Goal: Book appointment/travel/reservation

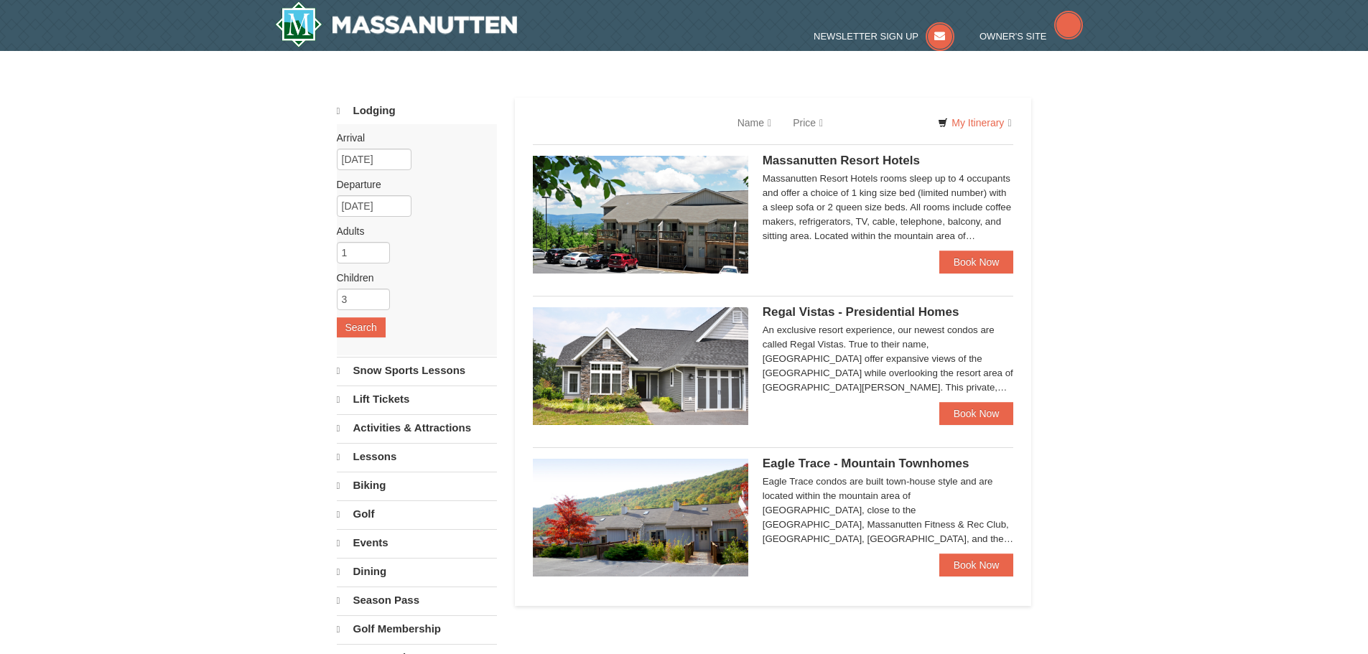
select select "10"
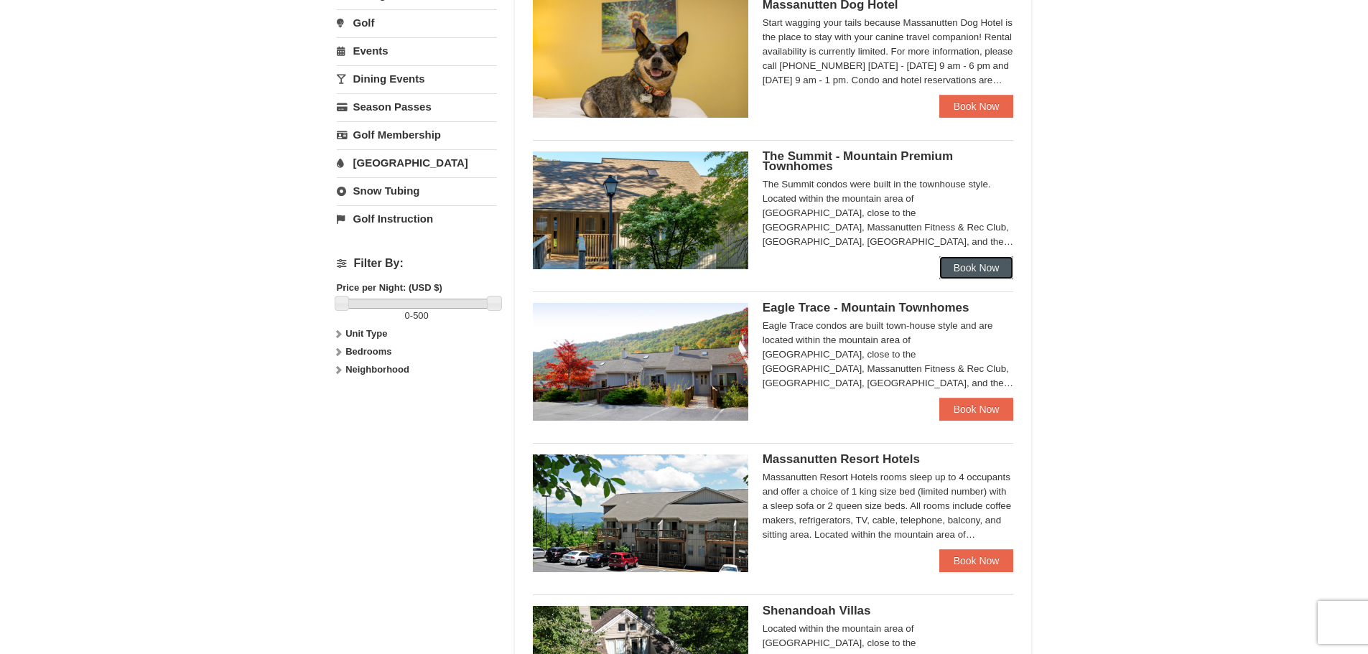
scroll to position [646, 0]
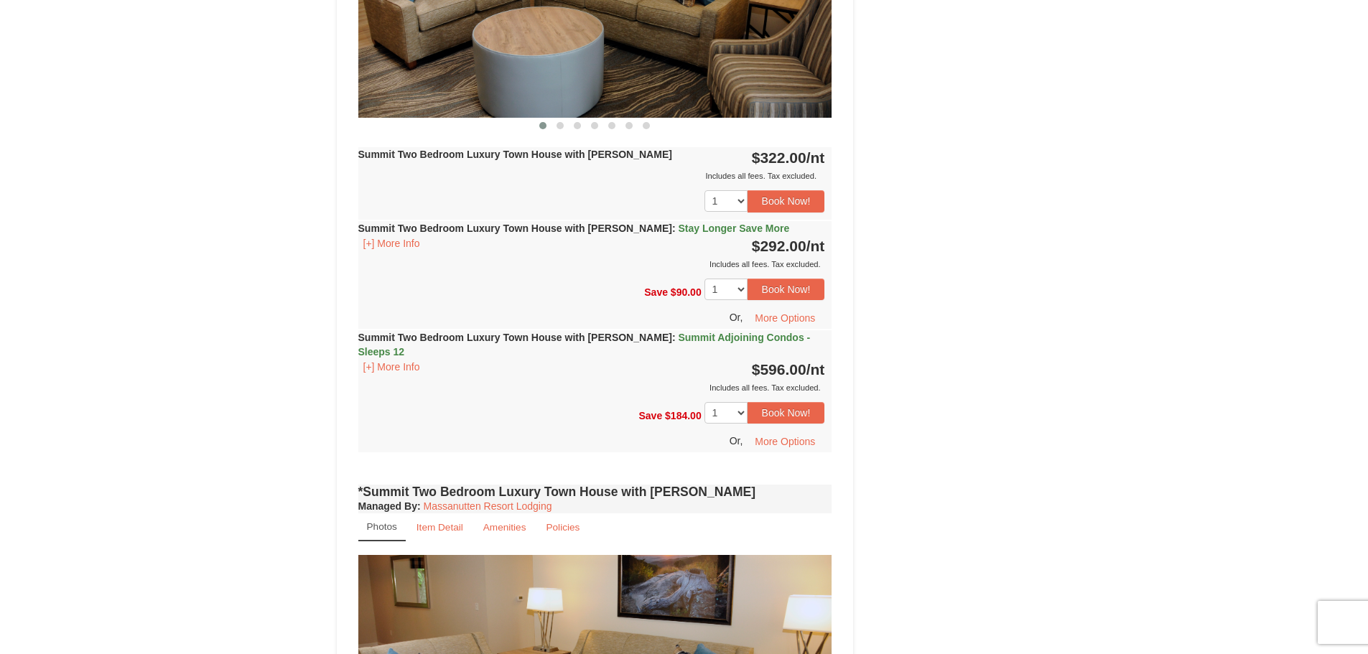
scroll to position [646, 0]
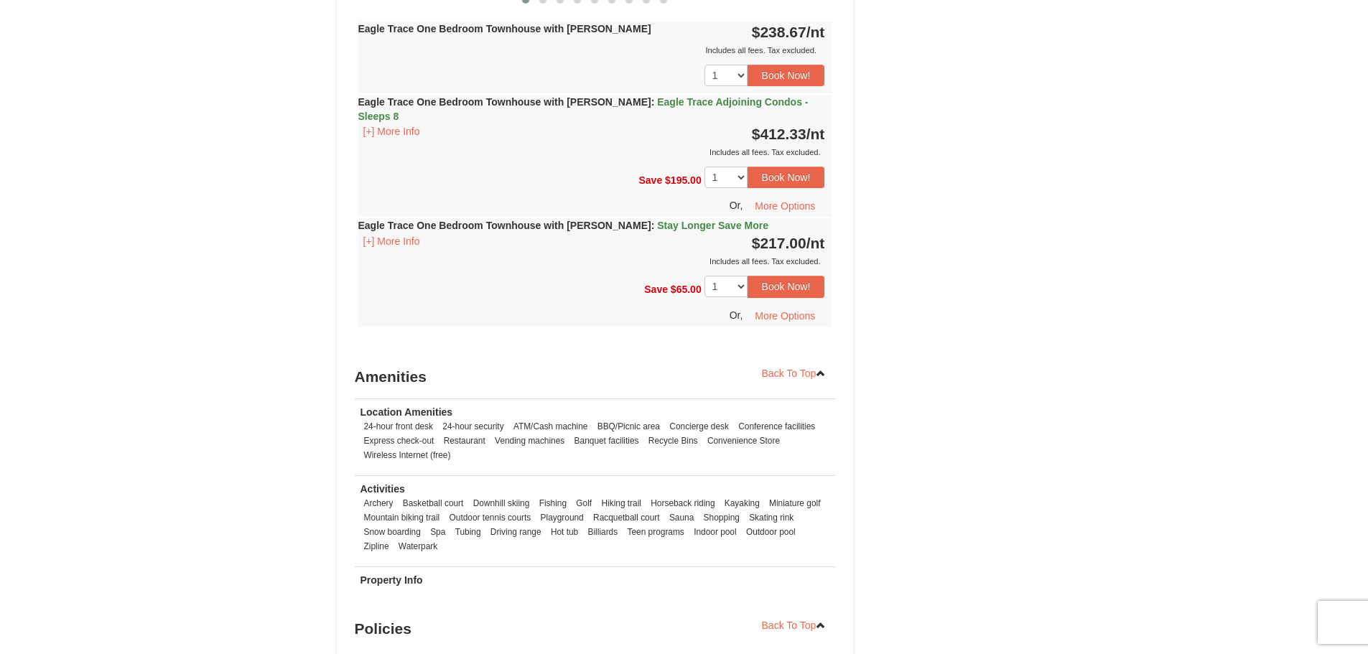
scroll to position [1652, 0]
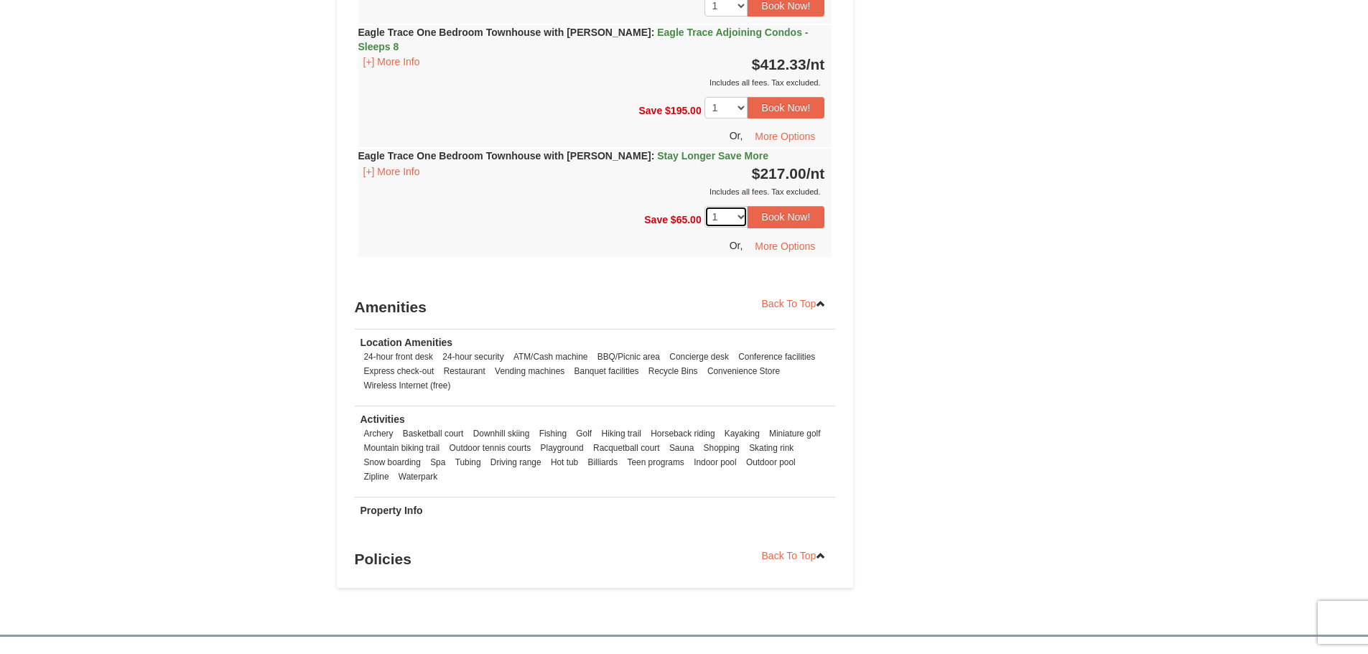
click at [735, 206] on select "1 2 3 4 5 6 7 8 9 10 11 12 13 14" at bounding box center [726, 217] width 43 height 22
click at [785, 206] on button "Book Now!" at bounding box center [787, 217] width 78 height 22
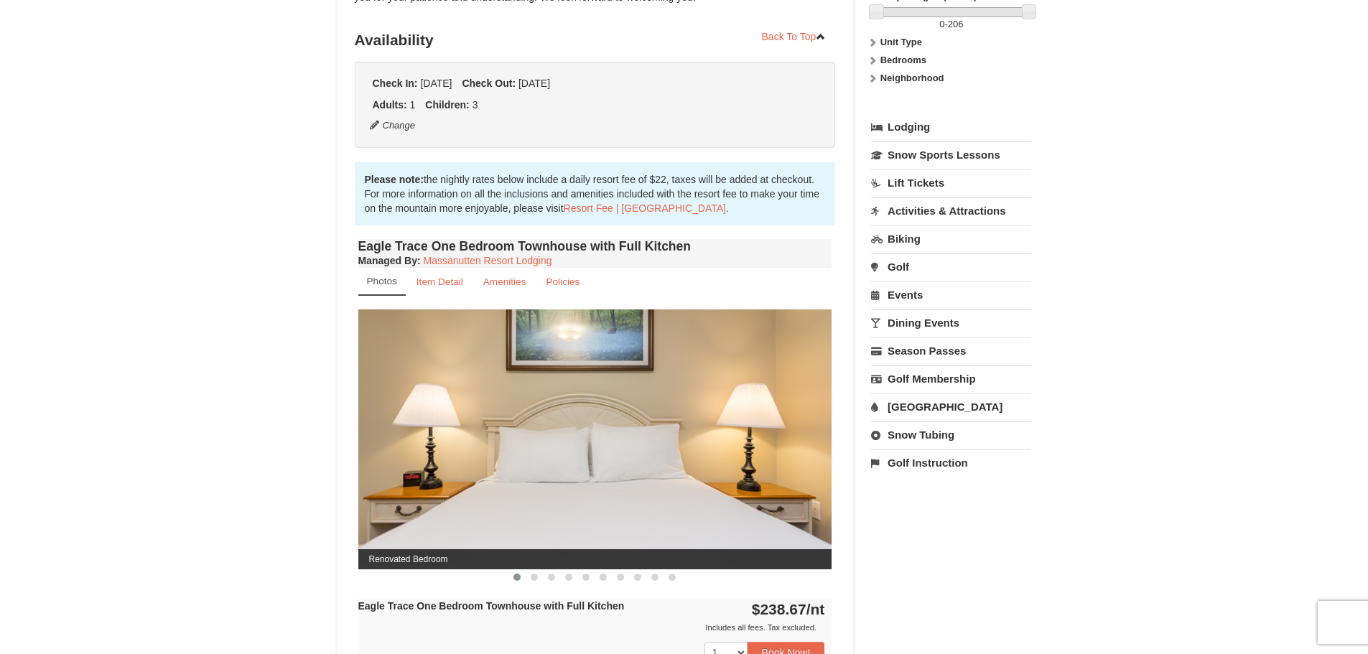
scroll to position [140, 0]
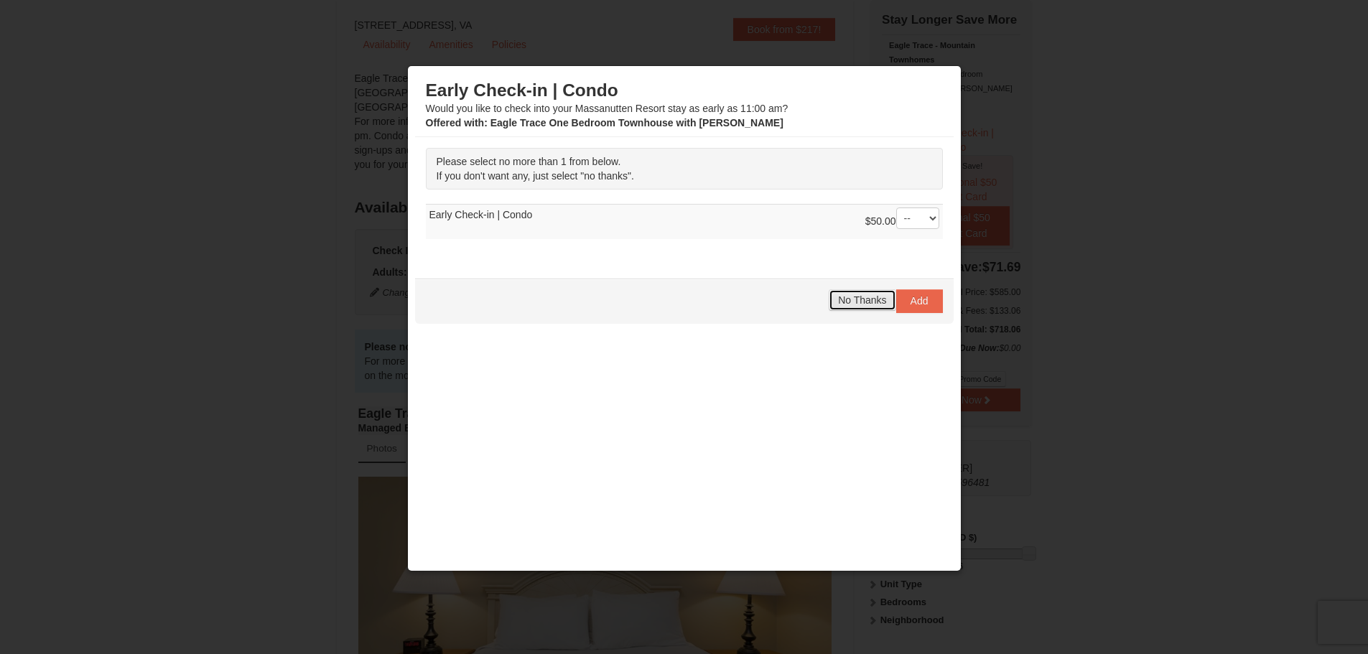
click at [857, 302] on span "No Thanks" at bounding box center [862, 299] width 48 height 11
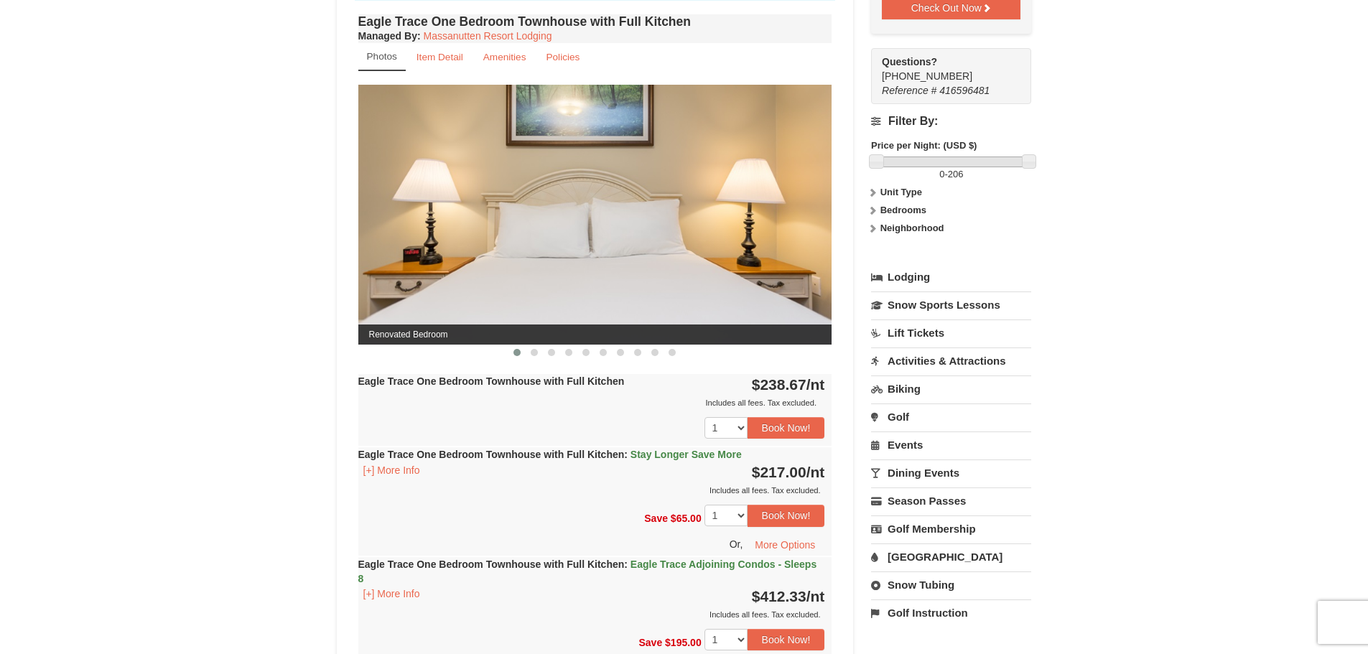
scroll to position [571, 0]
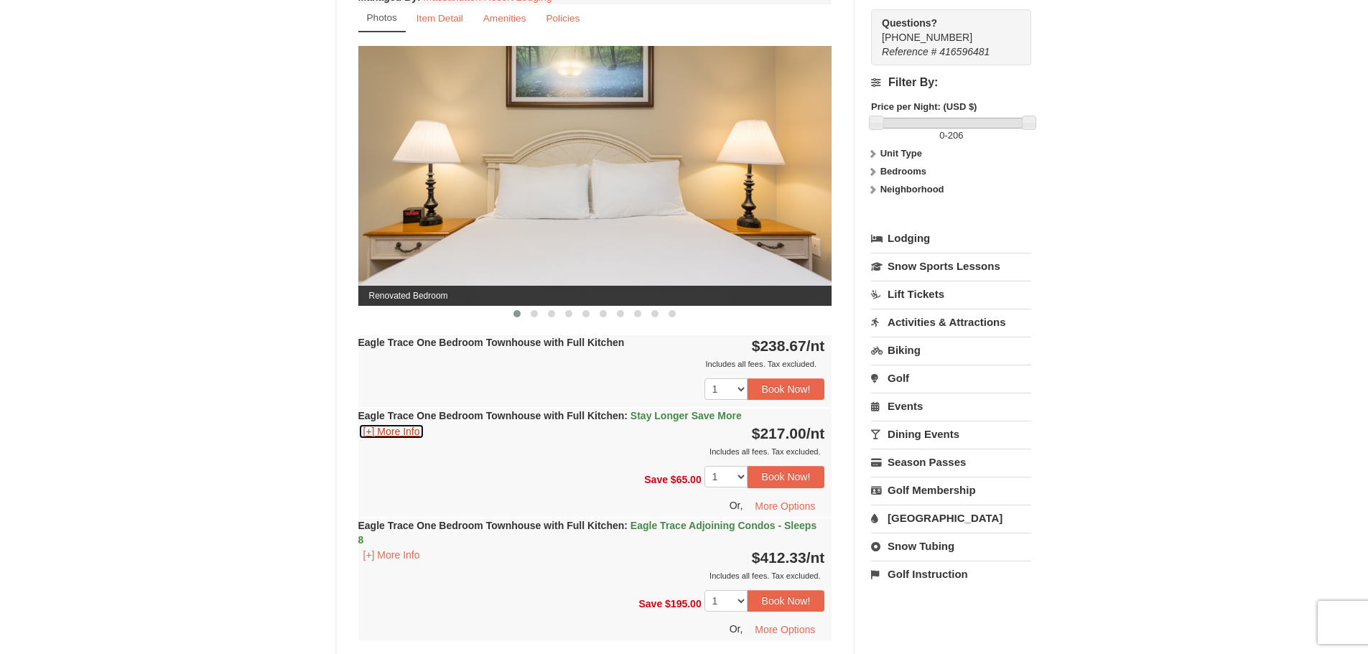
click at [408, 432] on button "[+] More Info" at bounding box center [391, 432] width 67 height 16
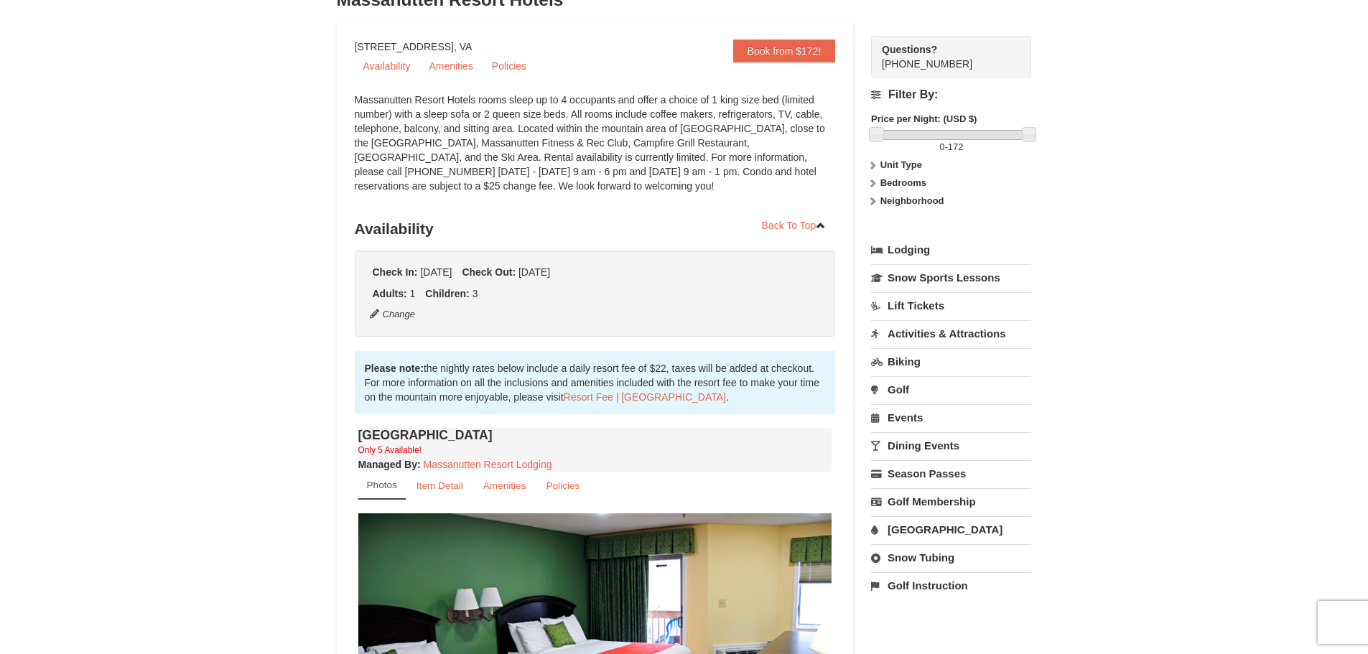
scroll to position [144, 0]
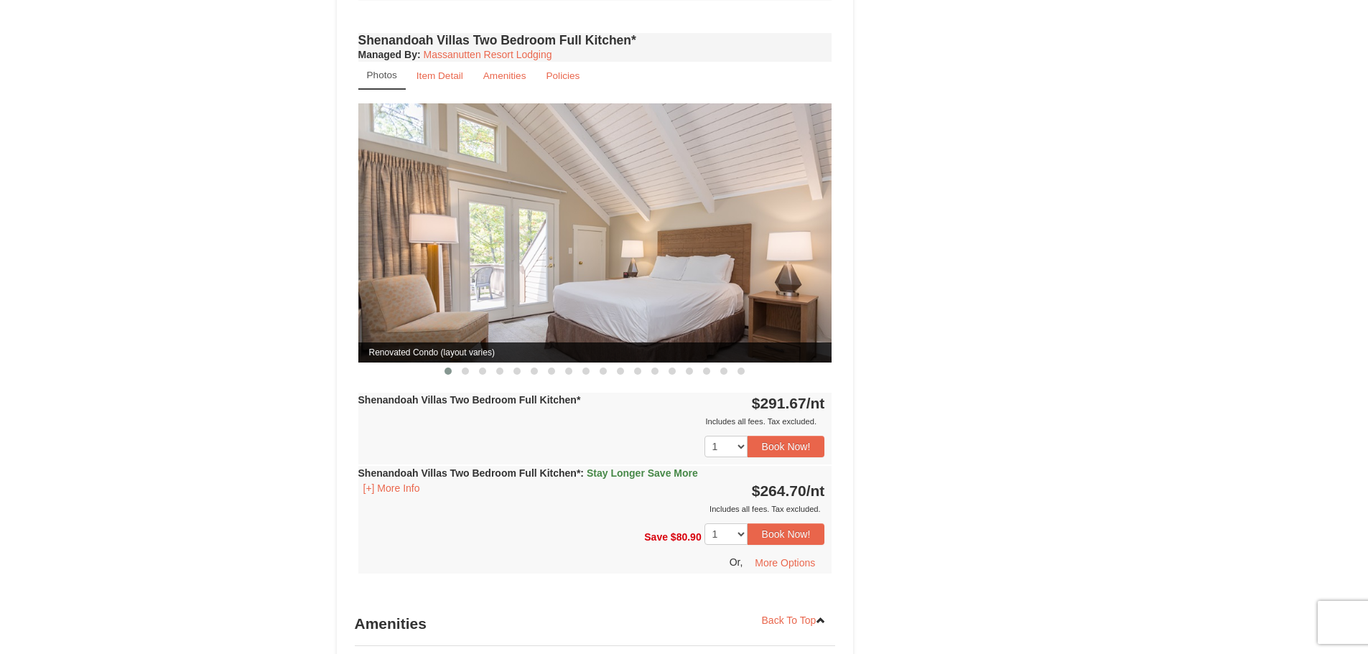
scroll to position [1364, 0]
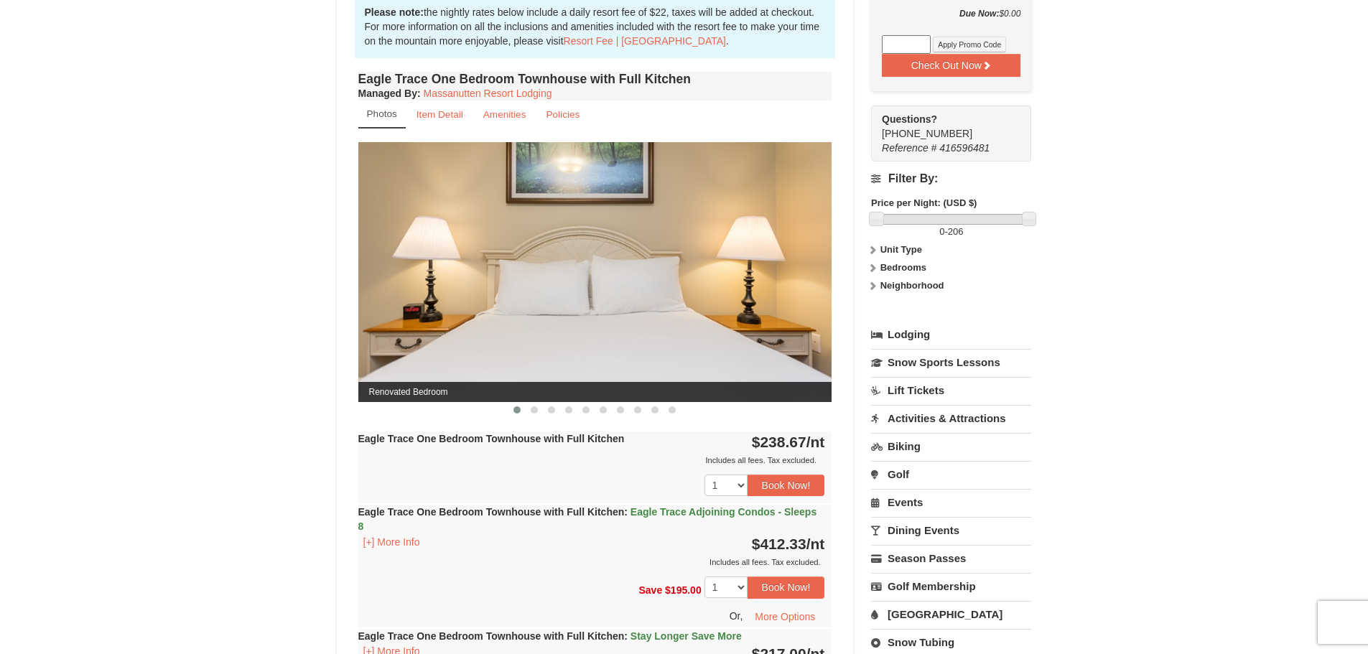
scroll to position [646, 0]
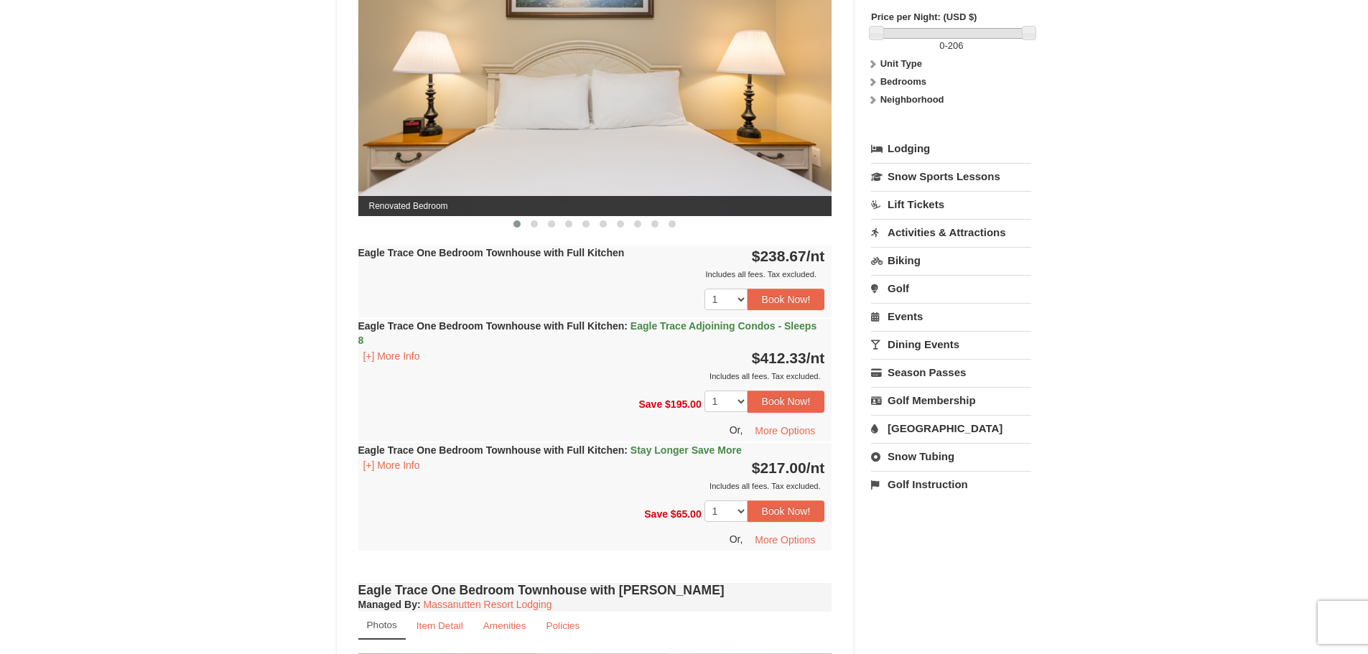
click at [924, 429] on link "[GEOGRAPHIC_DATA]" at bounding box center [951, 428] width 160 height 27
click at [903, 521] on button "Search" at bounding box center [895, 519] width 49 height 20
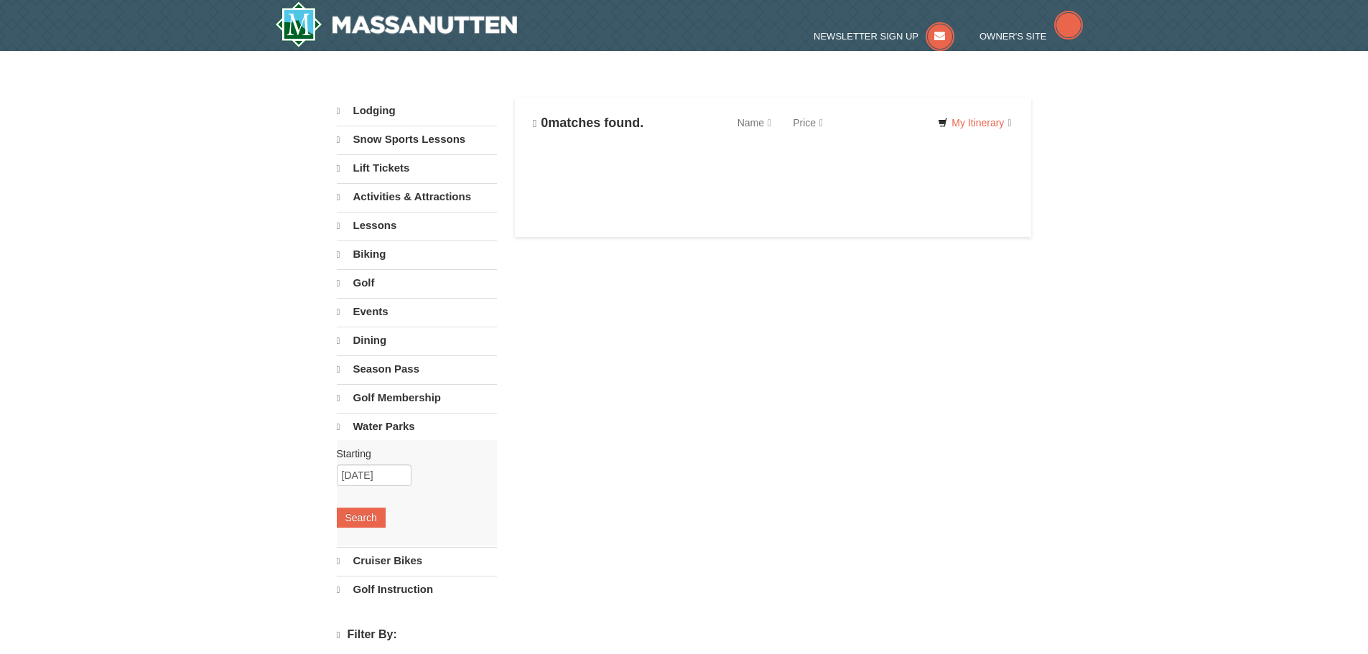
select select "10"
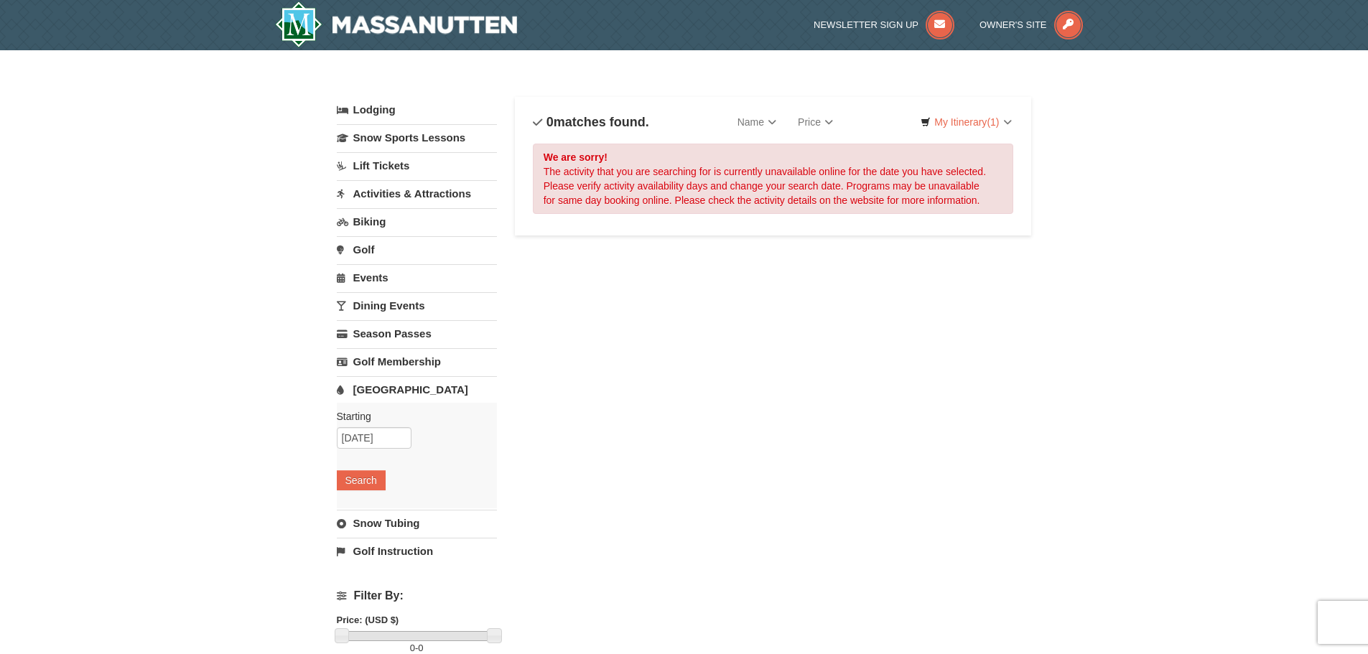
click at [429, 196] on link "Activities & Attractions" at bounding box center [417, 193] width 160 height 27
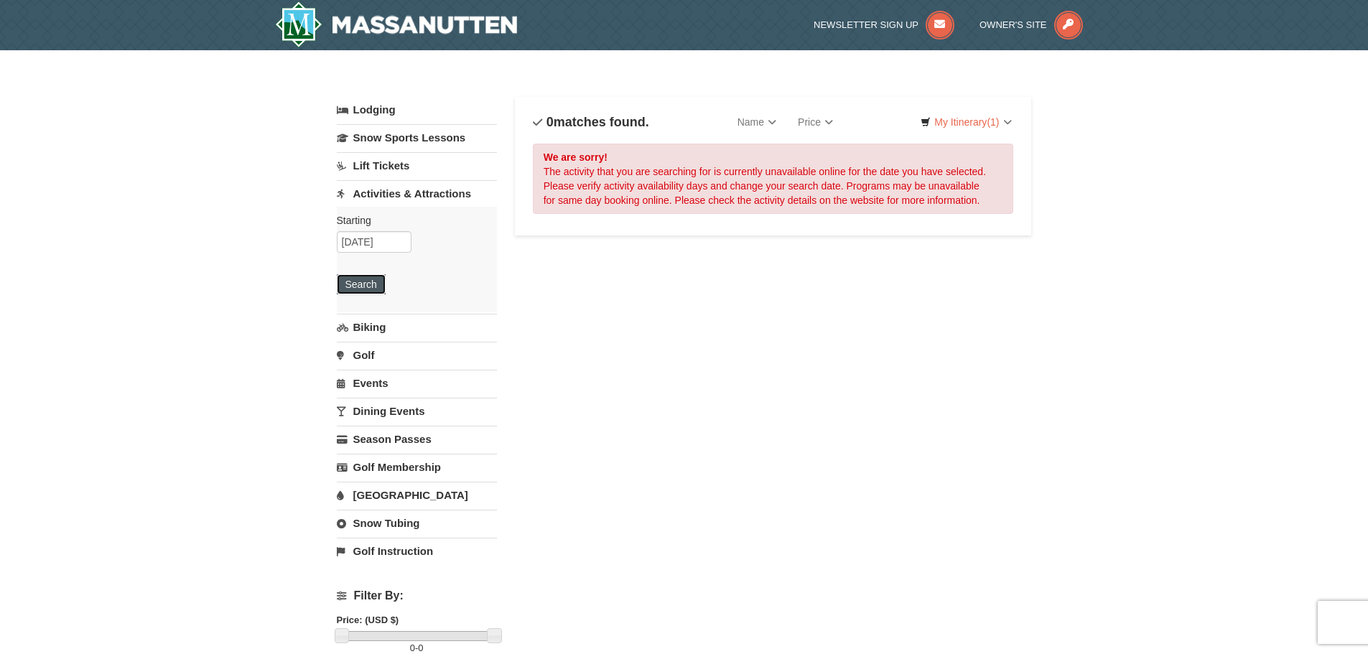
click at [361, 291] on button "Search" at bounding box center [361, 284] width 49 height 20
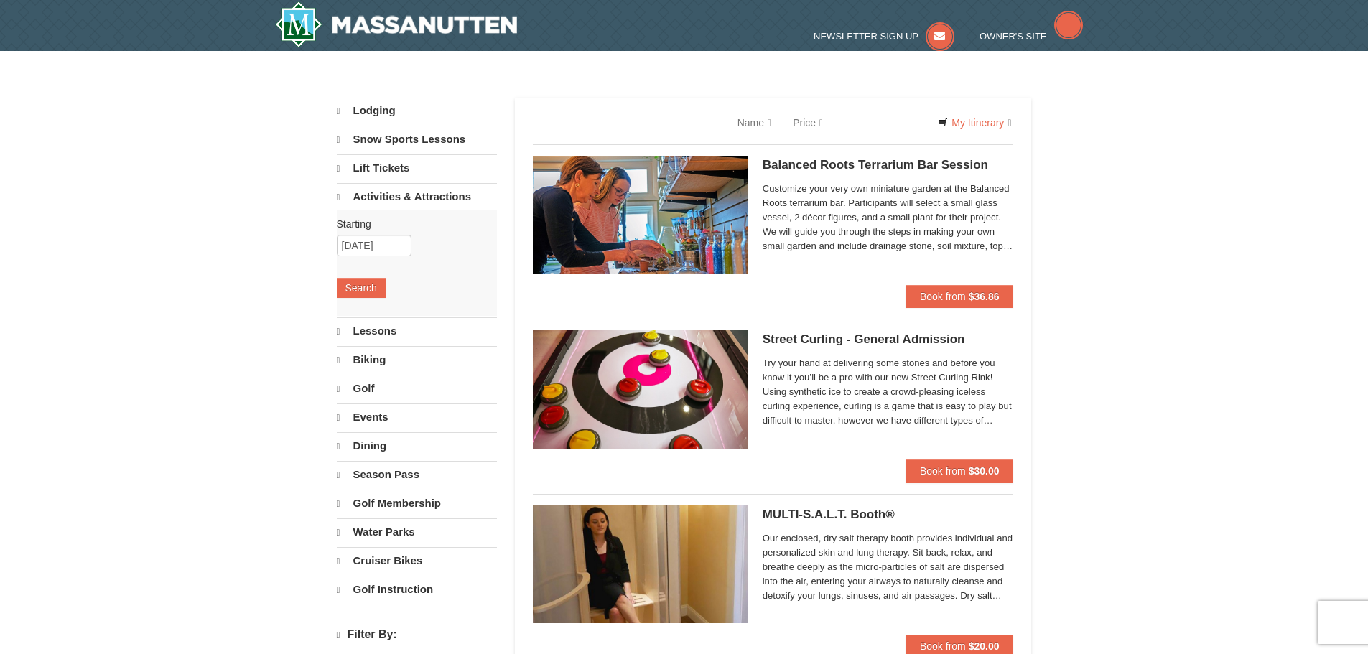
select select "10"
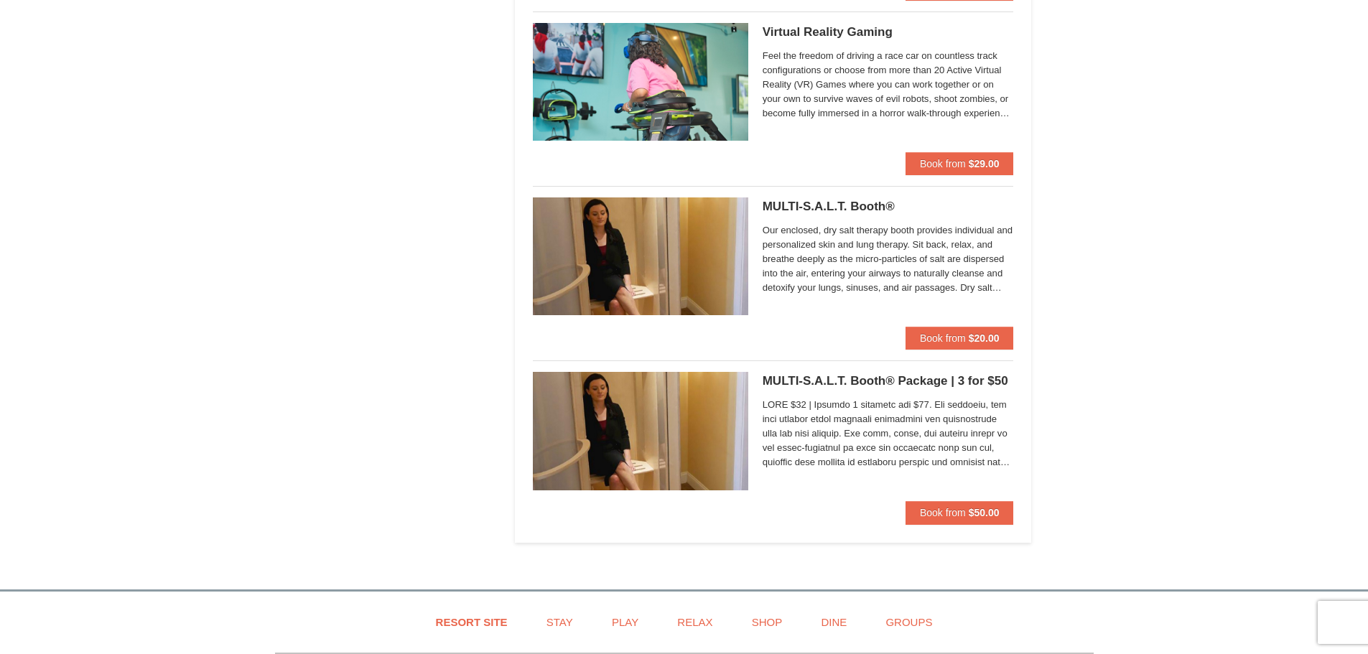
scroll to position [2779, 0]
